Goal: Information Seeking & Learning: Learn about a topic

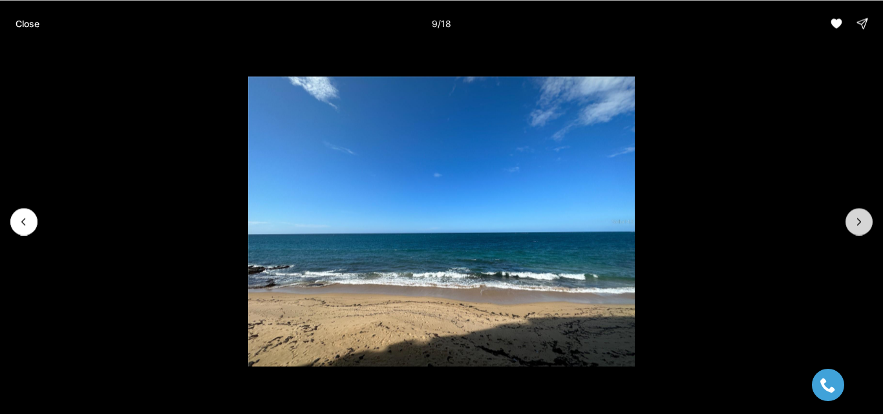
click at [853, 222] on icon "Next slide" at bounding box center [859, 221] width 13 height 13
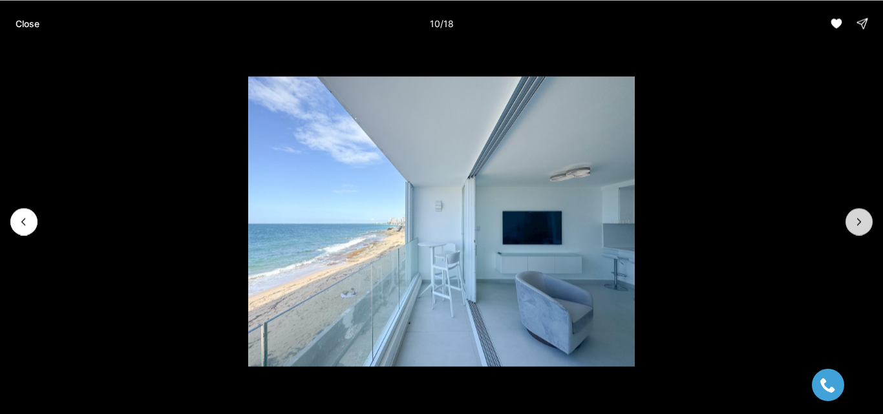
click at [853, 222] on icon "Next slide" at bounding box center [859, 221] width 13 height 13
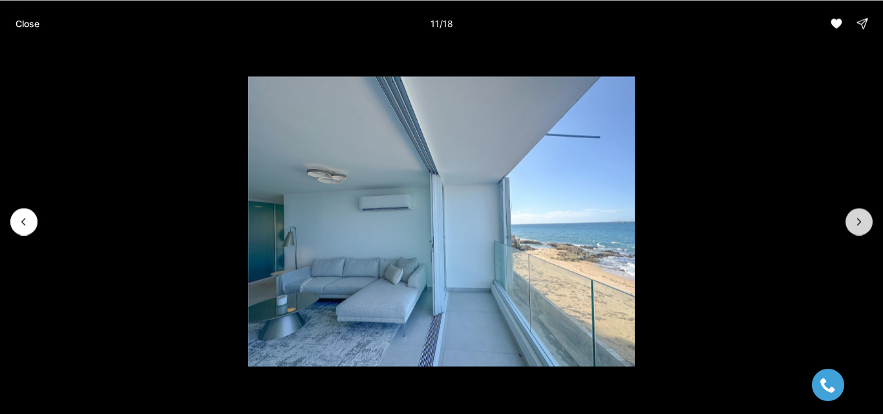
click at [853, 222] on icon "Next slide" at bounding box center [859, 221] width 13 height 13
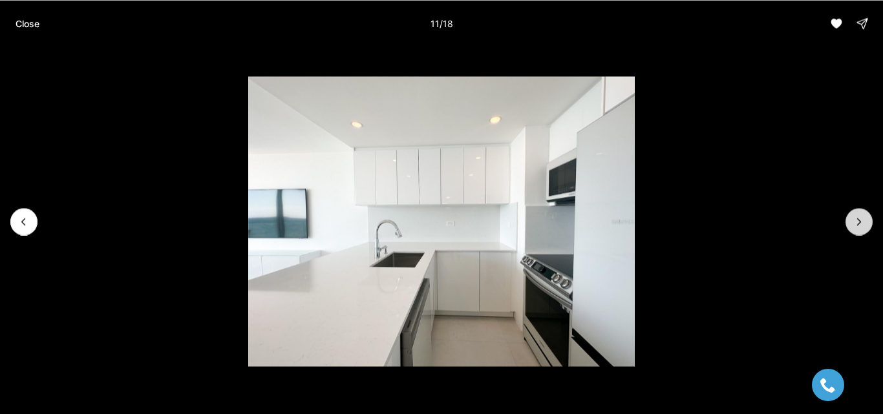
click at [853, 222] on icon "Next slide" at bounding box center [859, 221] width 13 height 13
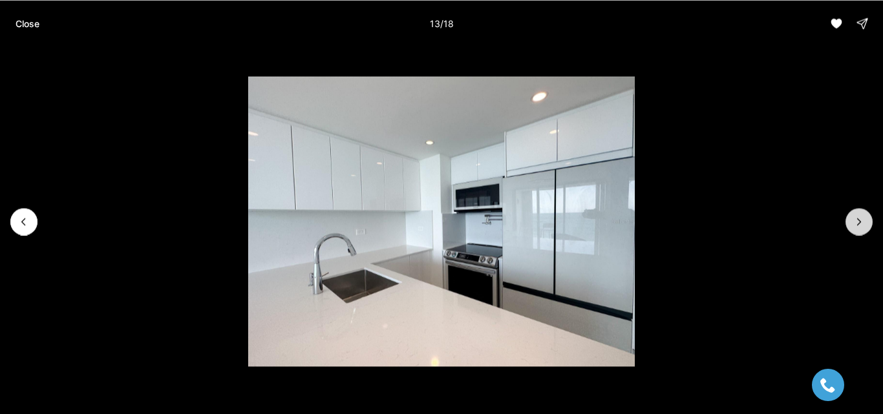
click at [853, 222] on icon "Next slide" at bounding box center [859, 221] width 13 height 13
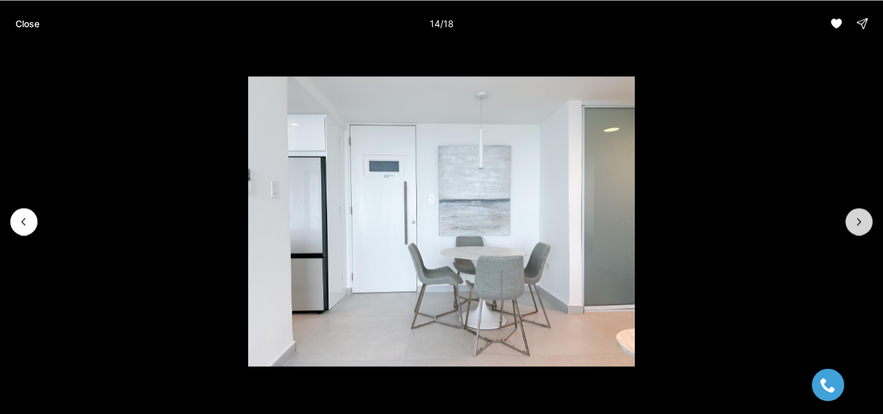
click at [853, 222] on icon "Next slide" at bounding box center [859, 221] width 13 height 13
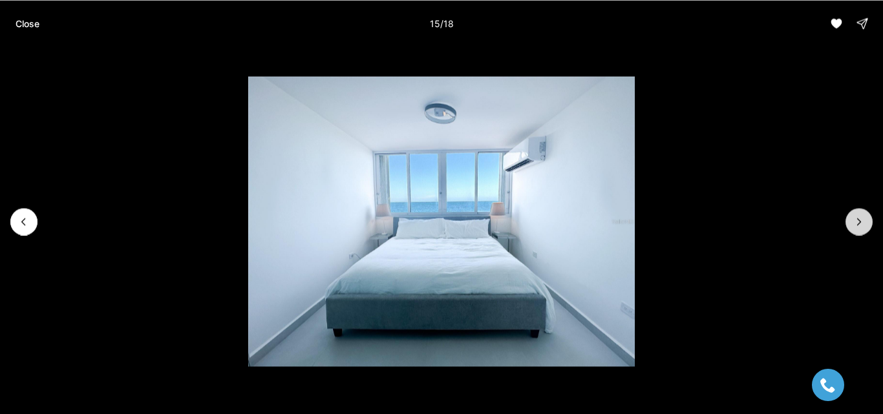
click at [853, 222] on icon "Next slide" at bounding box center [859, 221] width 13 height 13
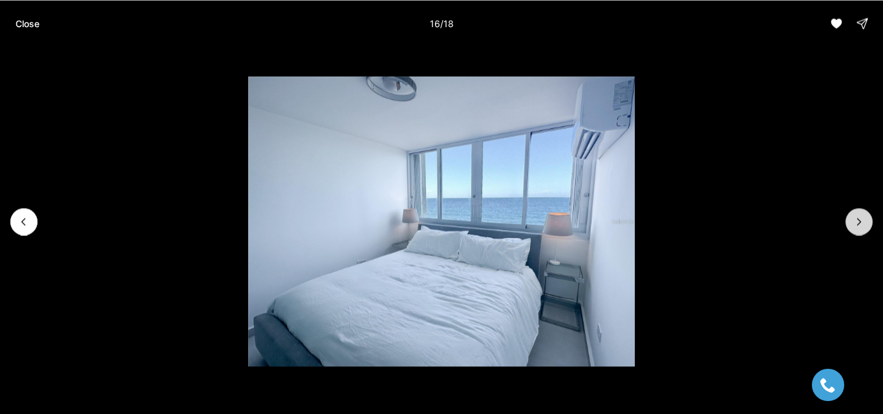
click at [853, 222] on icon "Next slide" at bounding box center [859, 221] width 13 height 13
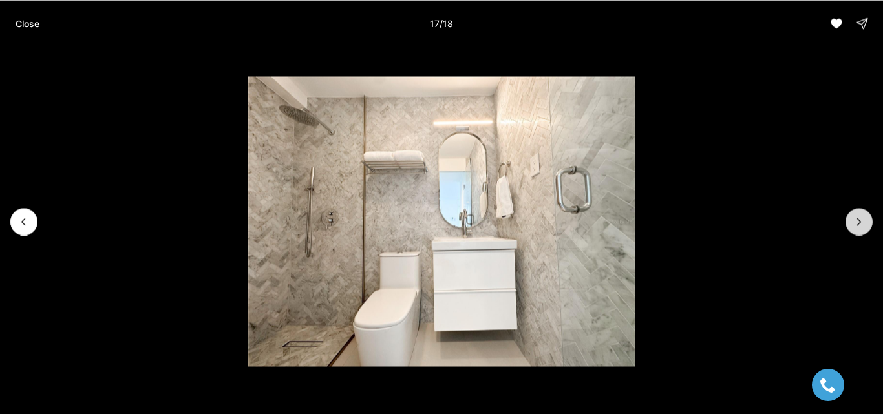
click at [853, 222] on icon "Next slide" at bounding box center [859, 221] width 13 height 13
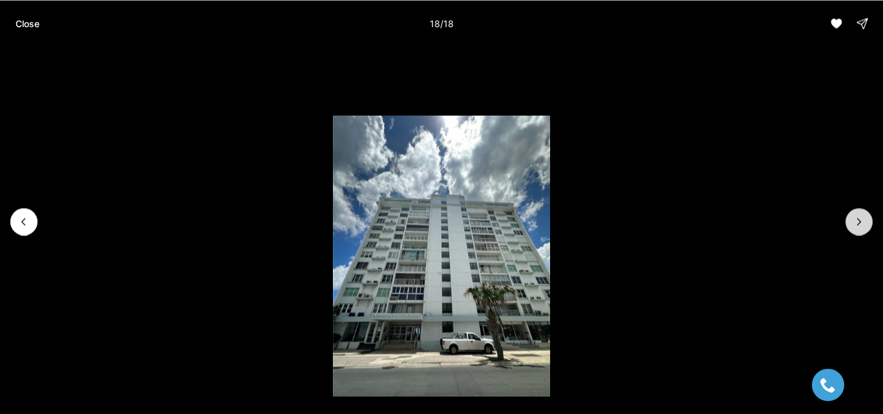
click at [853, 222] on div at bounding box center [859, 221] width 27 height 27
click at [28, 213] on button "Previous slide" at bounding box center [23, 221] width 27 height 27
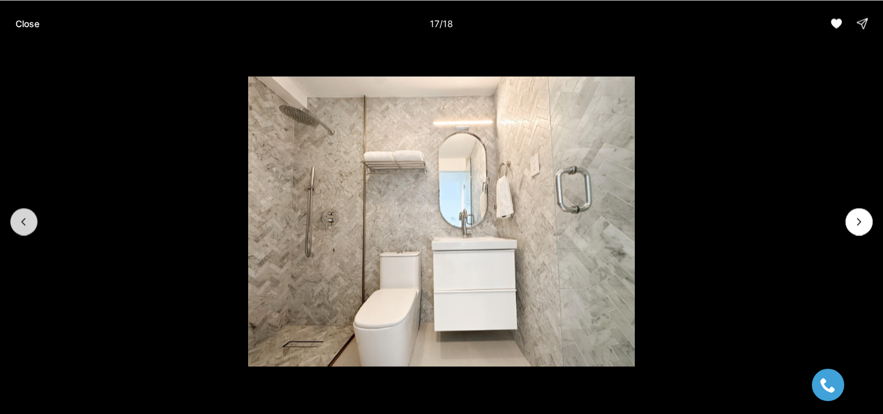
click at [29, 211] on button "Previous slide" at bounding box center [23, 221] width 27 height 27
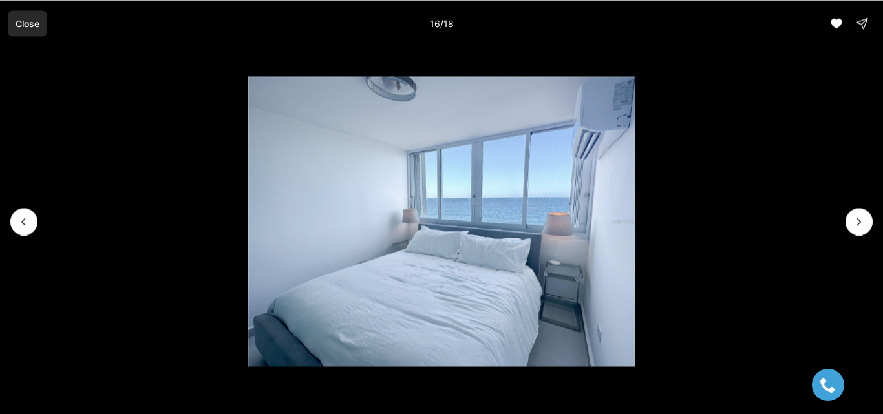
click at [36, 22] on p "Close" at bounding box center [28, 23] width 24 height 10
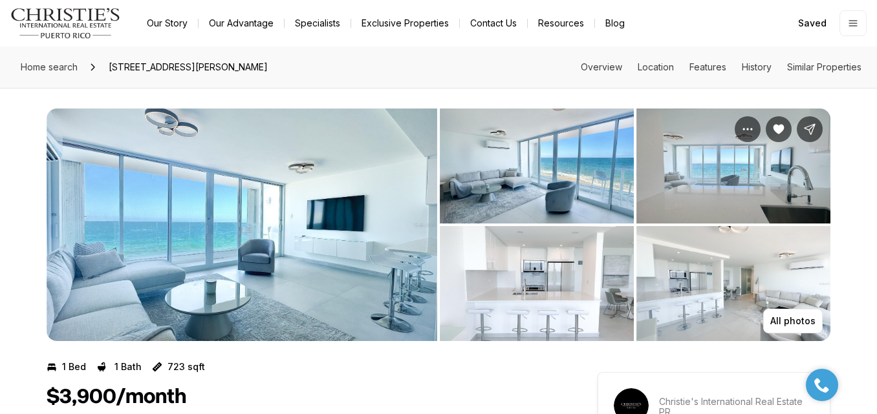
click at [703, 285] on img "View image gallery" at bounding box center [733, 283] width 194 height 115
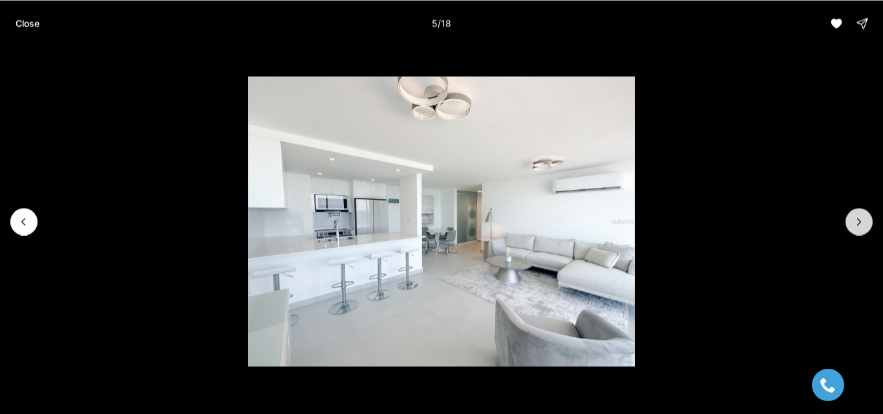
click at [858, 222] on icon "Next slide" at bounding box center [859, 221] width 13 height 13
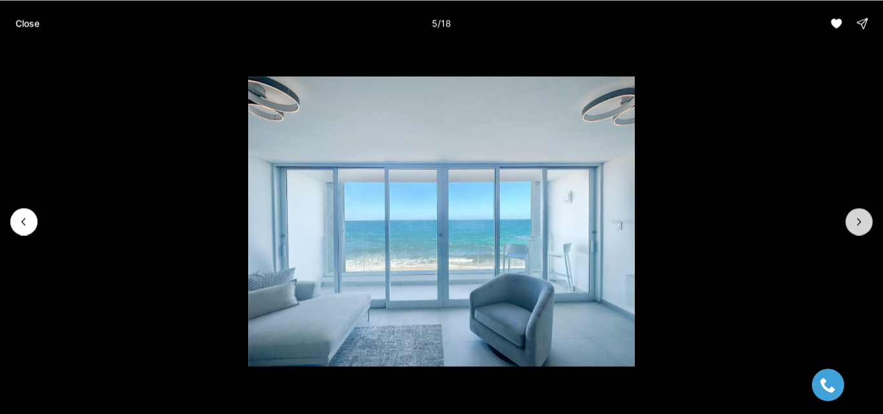
click at [858, 222] on icon "Next slide" at bounding box center [859, 221] width 13 height 13
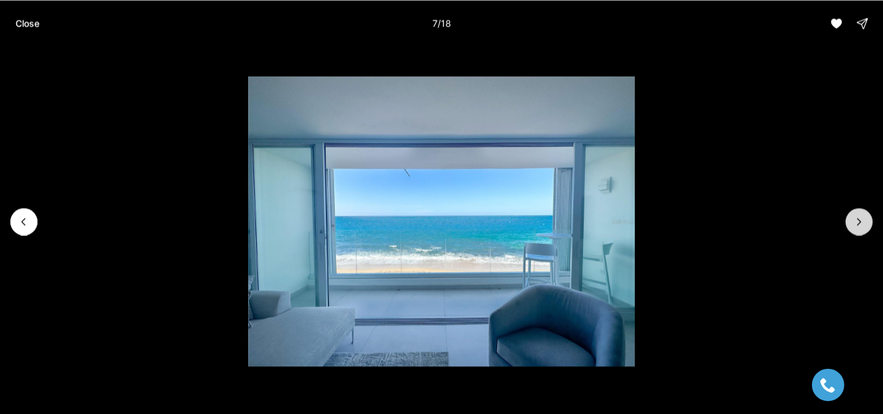
click at [858, 222] on icon "Next slide" at bounding box center [859, 221] width 13 height 13
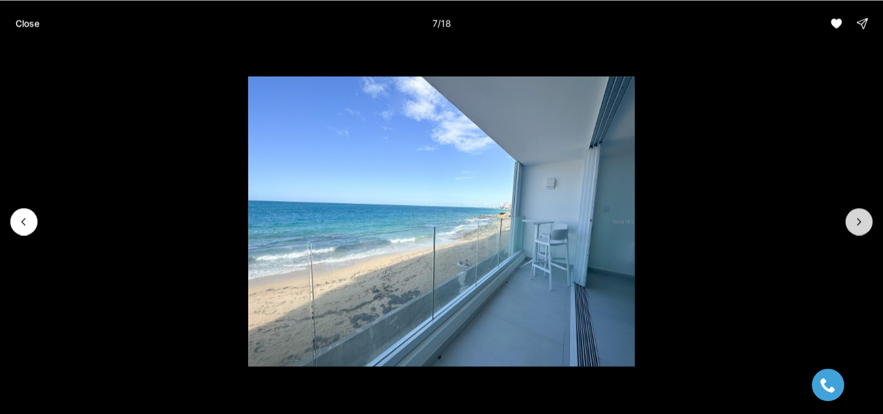
click at [858, 222] on icon "Next slide" at bounding box center [859, 221] width 13 height 13
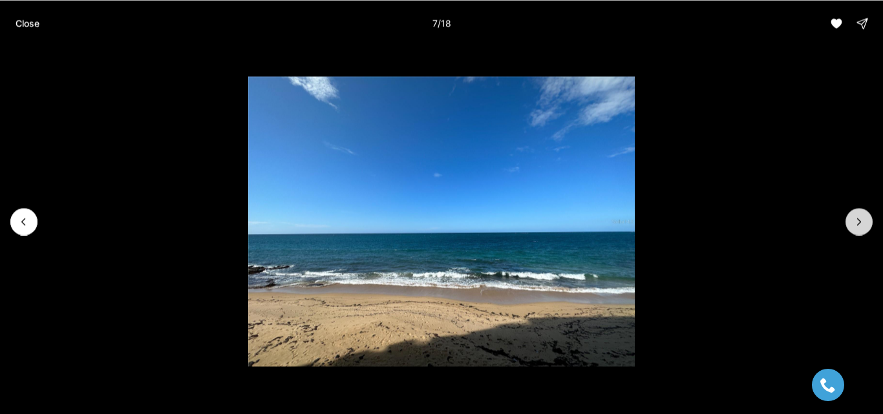
click at [858, 222] on icon "Next slide" at bounding box center [859, 221] width 13 height 13
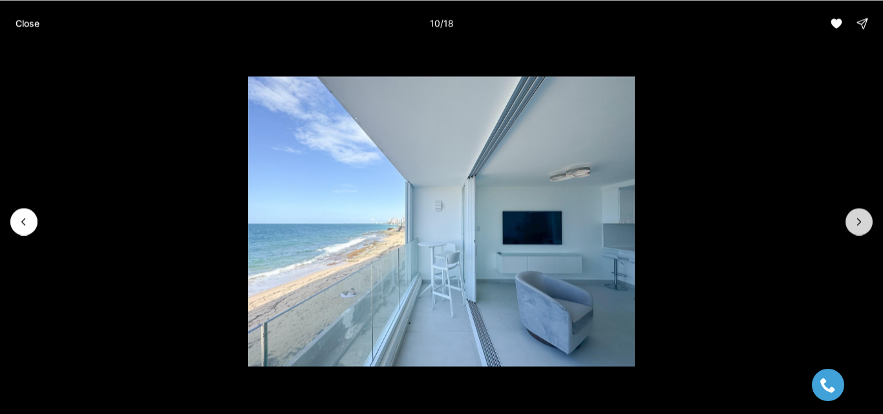
click at [858, 222] on icon "Next slide" at bounding box center [859, 221] width 13 height 13
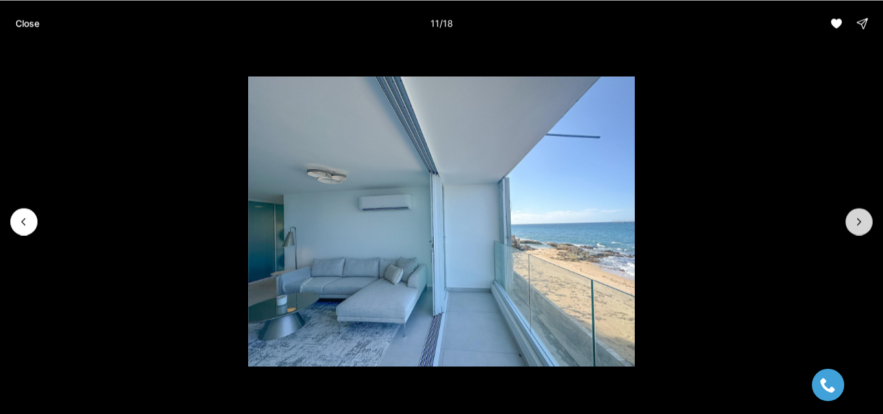
click at [858, 222] on icon "Next slide" at bounding box center [859, 221] width 13 height 13
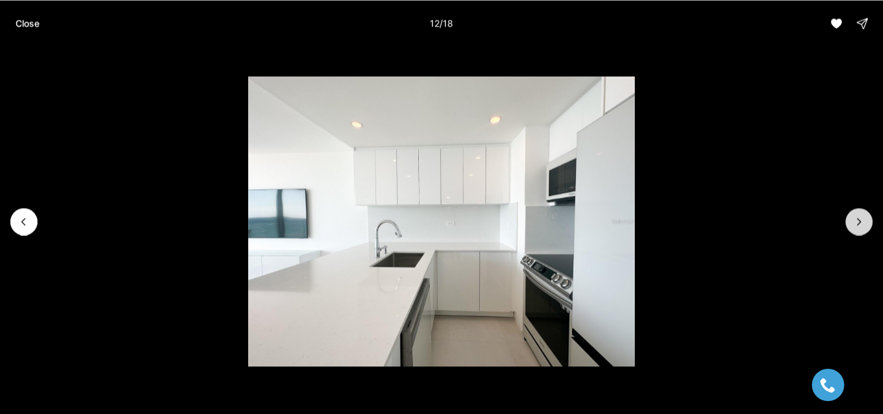
click at [858, 222] on icon "Next slide" at bounding box center [859, 221] width 13 height 13
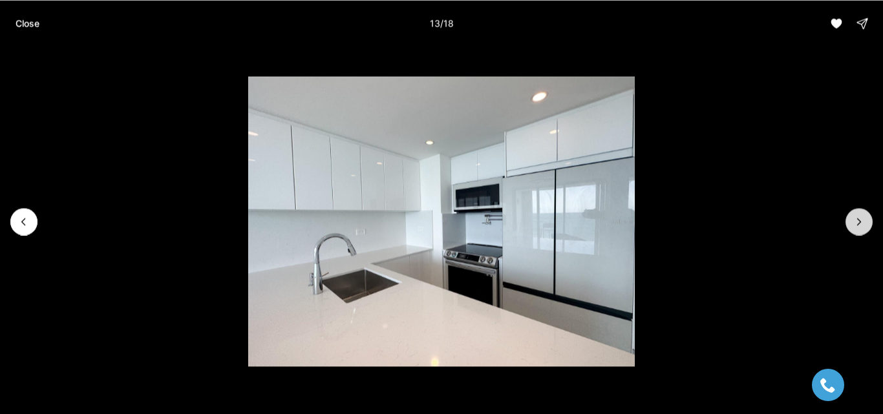
click at [858, 222] on icon "Next slide" at bounding box center [859, 221] width 13 height 13
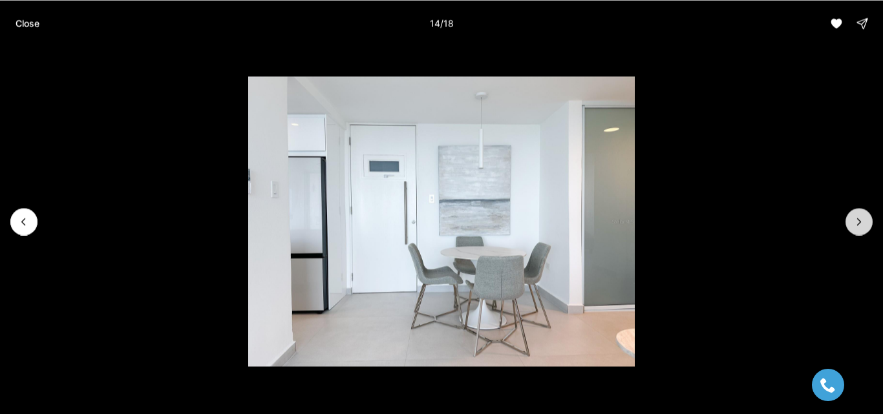
click at [858, 222] on icon "Next slide" at bounding box center [859, 221] width 13 height 13
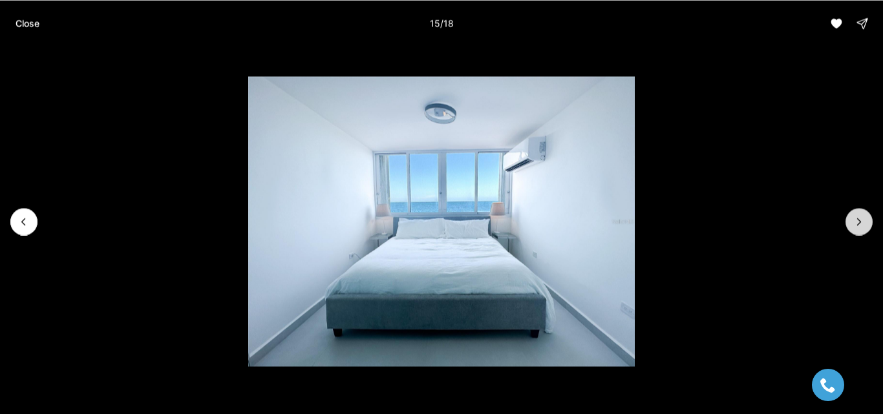
click at [858, 222] on icon "Next slide" at bounding box center [859, 221] width 13 height 13
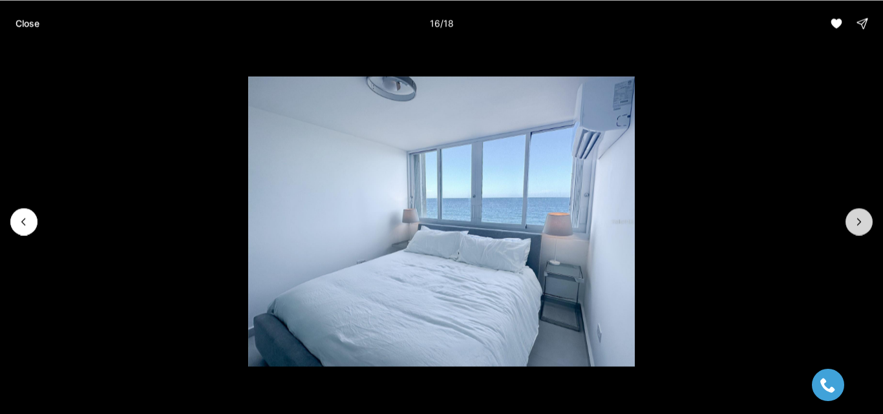
click at [858, 222] on icon "Next slide" at bounding box center [859, 221] width 13 height 13
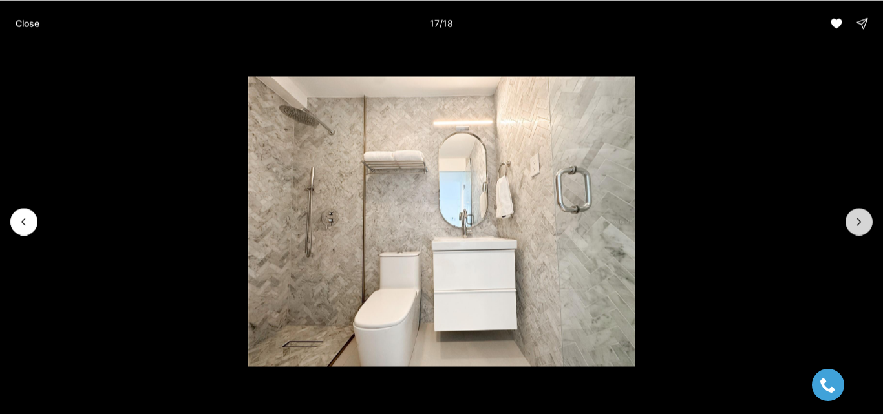
click at [858, 222] on icon "Next slide" at bounding box center [859, 221] width 13 height 13
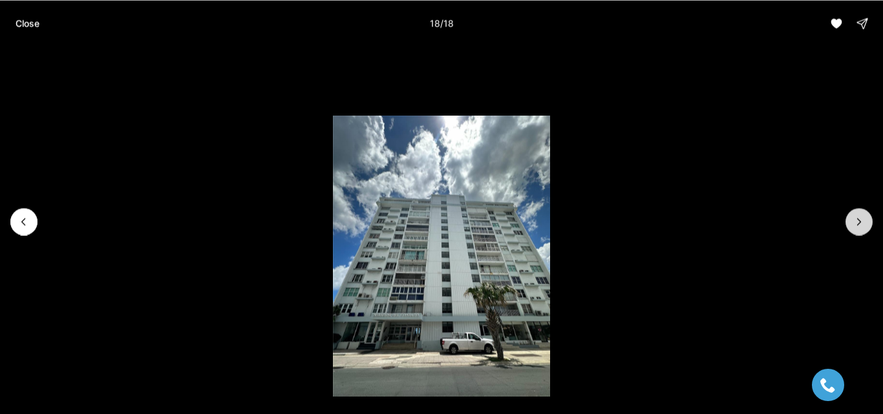
click at [858, 222] on div at bounding box center [859, 221] width 27 height 27
click at [36, 24] on p "Close" at bounding box center [28, 23] width 24 height 10
